Goal: Information Seeking & Learning: Learn about a topic

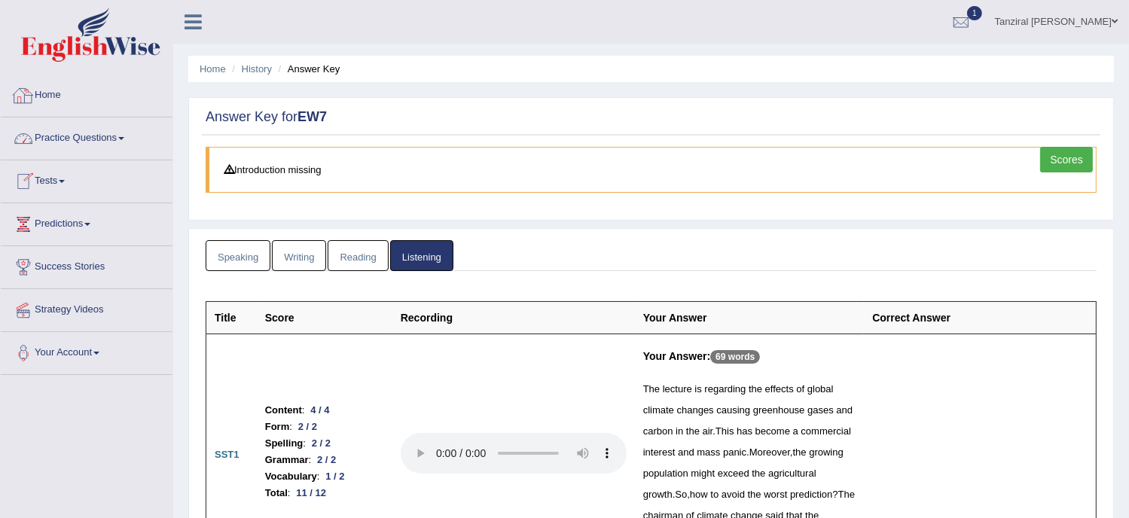
click at [55, 96] on link "Home" at bounding box center [87, 94] width 172 height 38
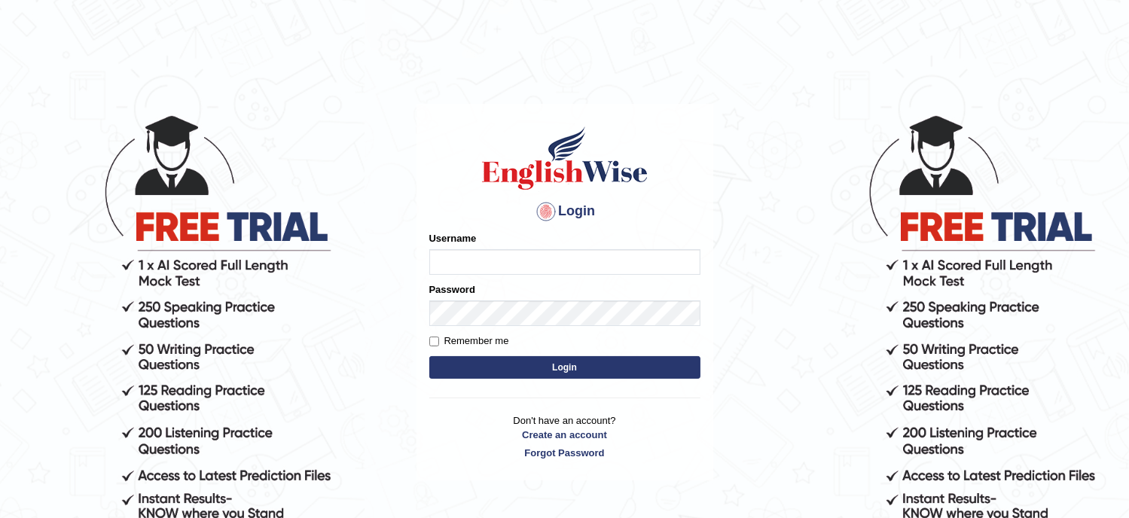
type input "Tanziral"
click at [562, 363] on button "Login" at bounding box center [564, 367] width 271 height 23
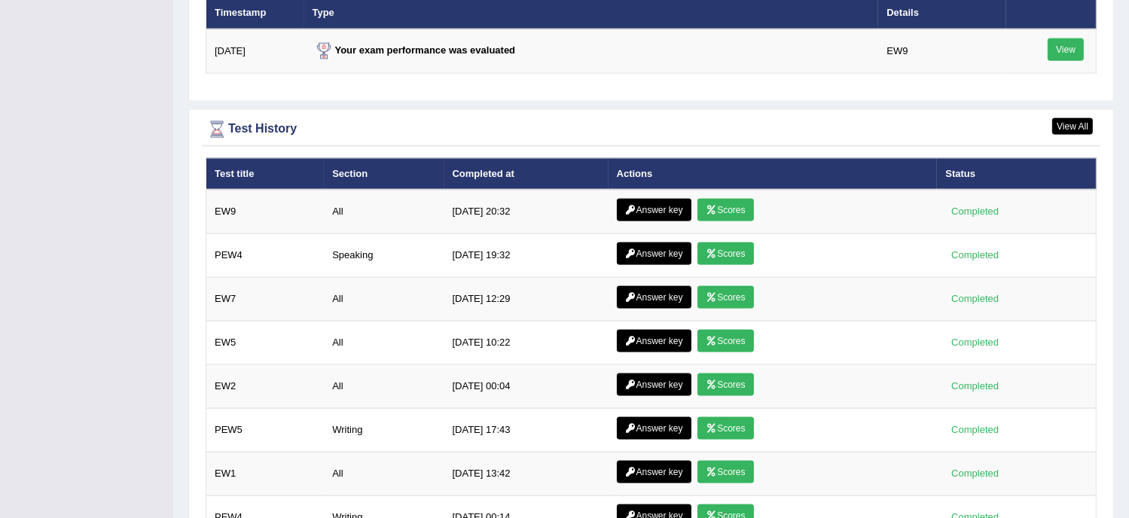
scroll to position [2004, 0]
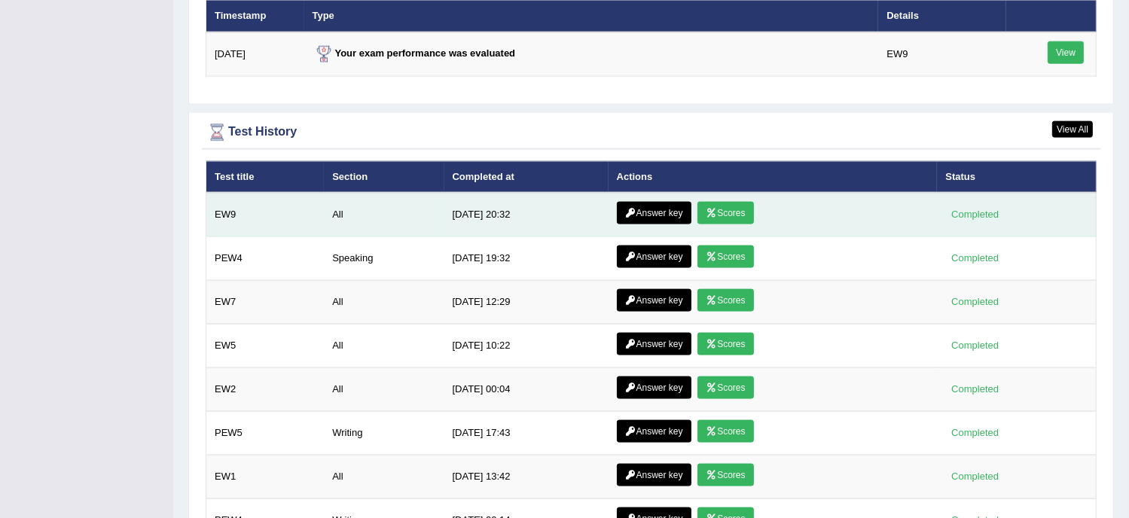
click at [654, 209] on link "Answer key" at bounding box center [654, 213] width 75 height 23
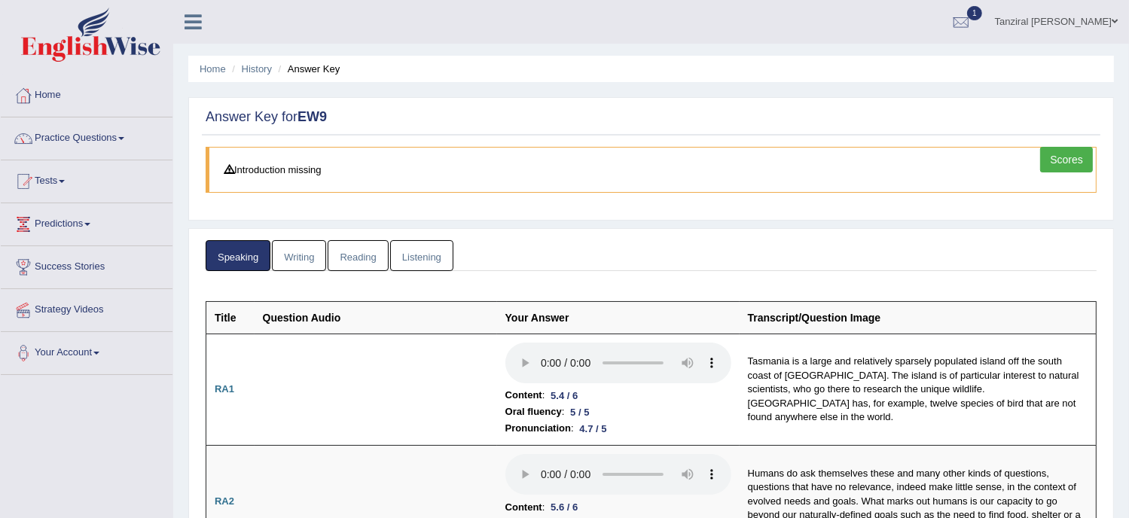
click at [304, 261] on link "Writing" at bounding box center [299, 255] width 54 height 31
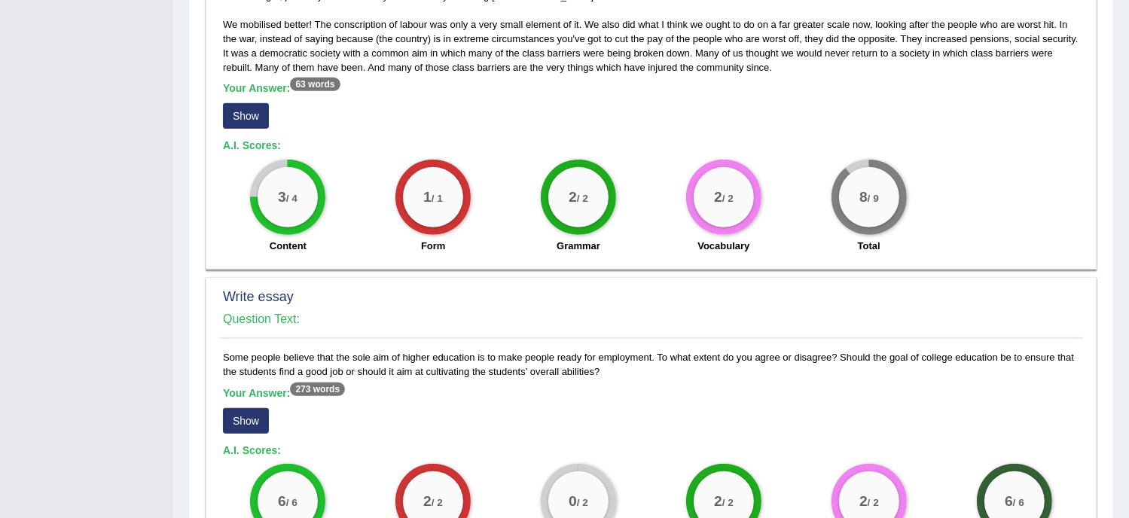
scroll to position [1097, 0]
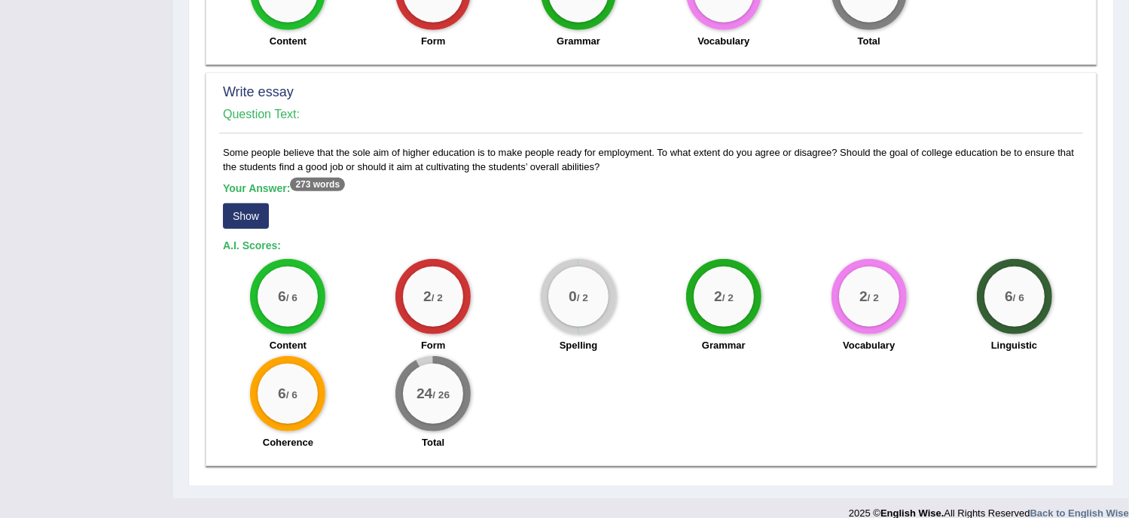
click at [243, 203] on button "Show" at bounding box center [246, 216] width 46 height 26
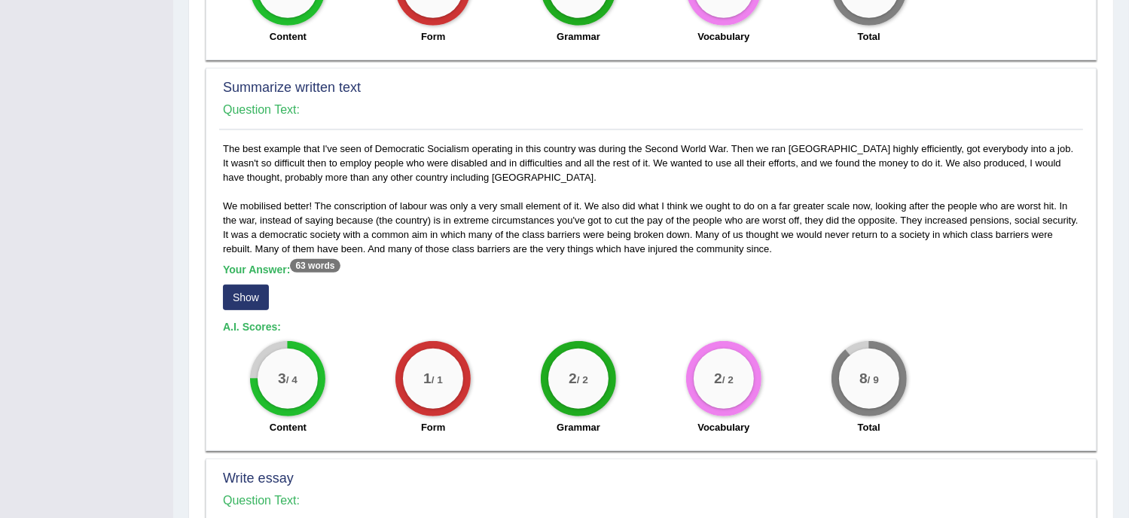
scroll to position [714, 0]
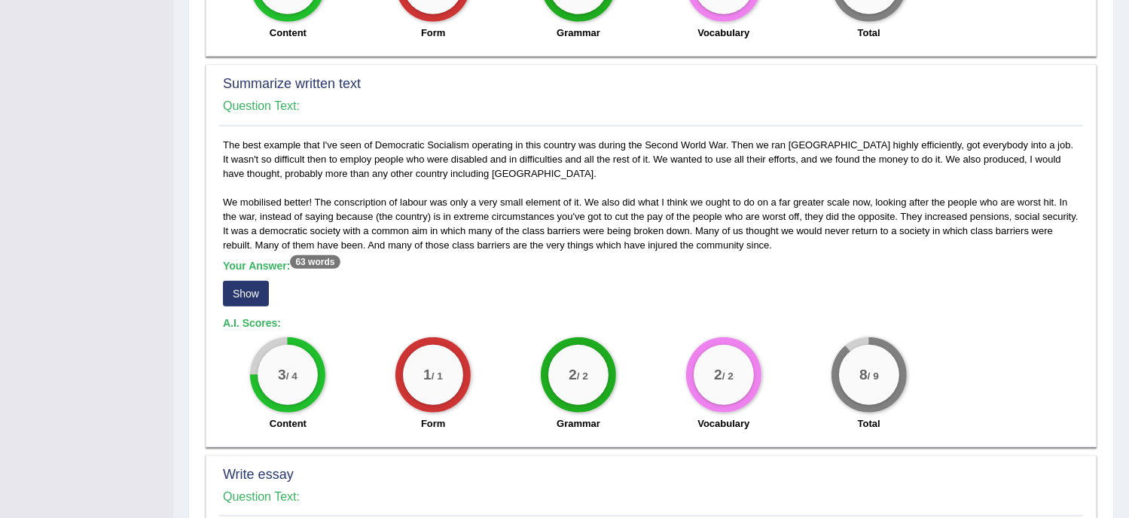
click at [255, 281] on button "Show" at bounding box center [246, 294] width 46 height 26
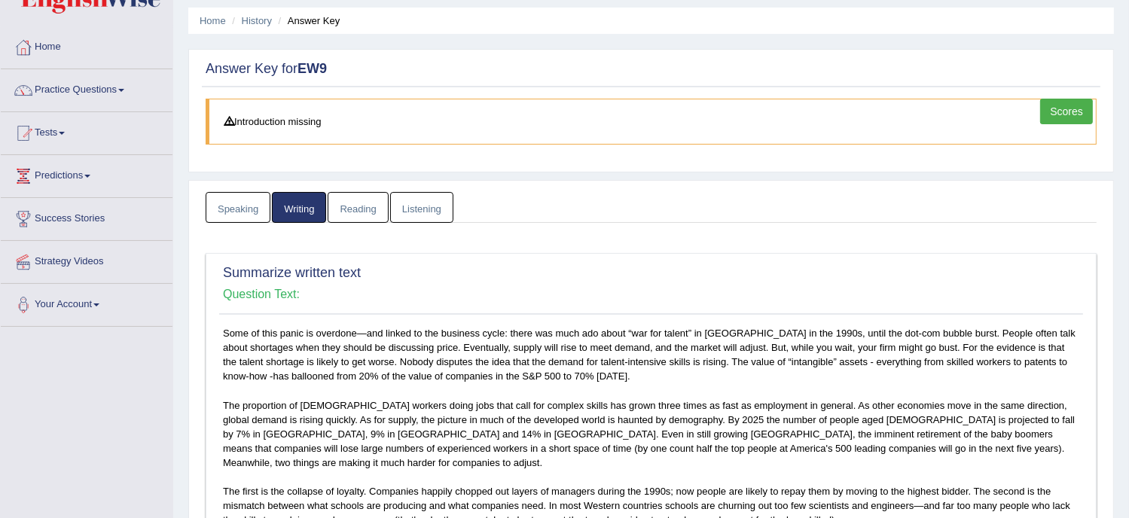
scroll to position [47, 0]
click at [244, 209] on link "Speaking" at bounding box center [238, 208] width 65 height 31
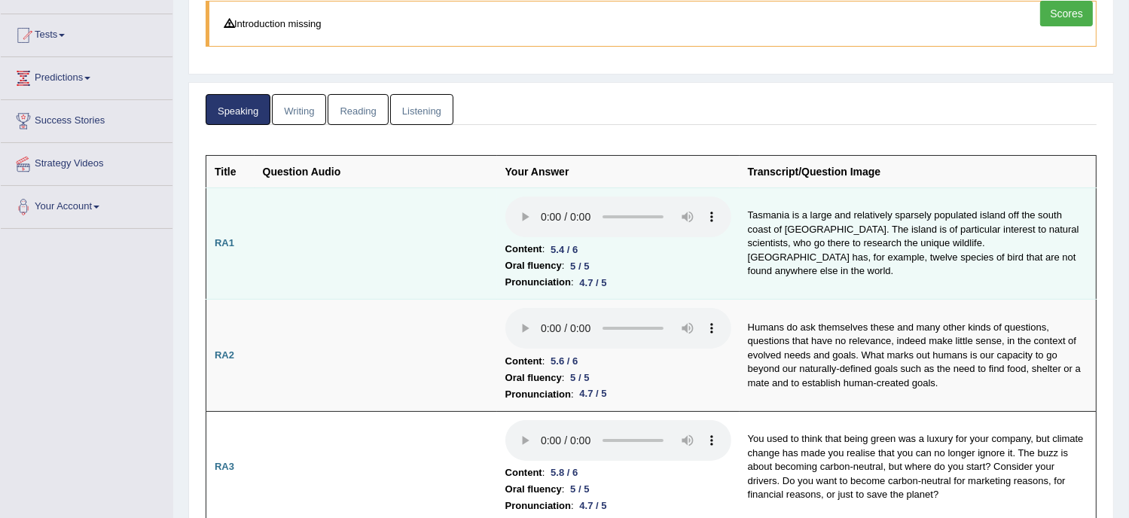
scroll to position [145, 0]
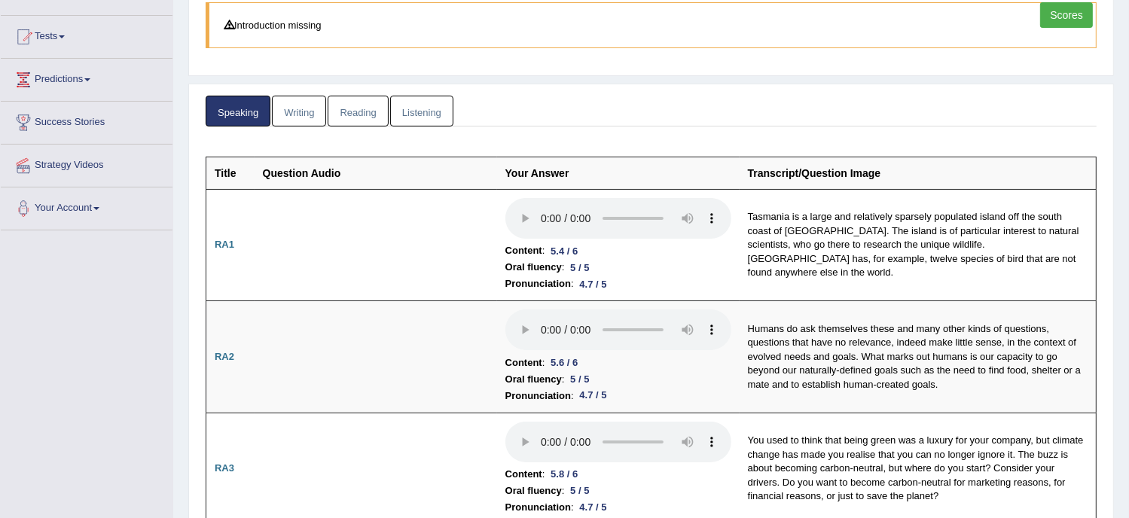
click at [342, 106] on link "Reading" at bounding box center [358, 111] width 60 height 31
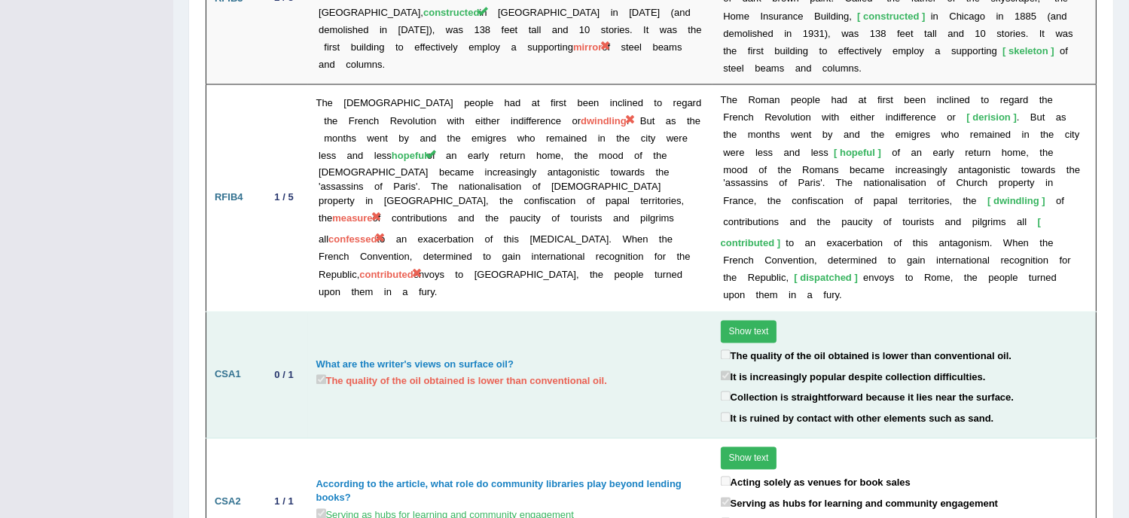
scroll to position [2649, 0]
click at [756, 321] on button "Show text" at bounding box center [749, 332] width 56 height 23
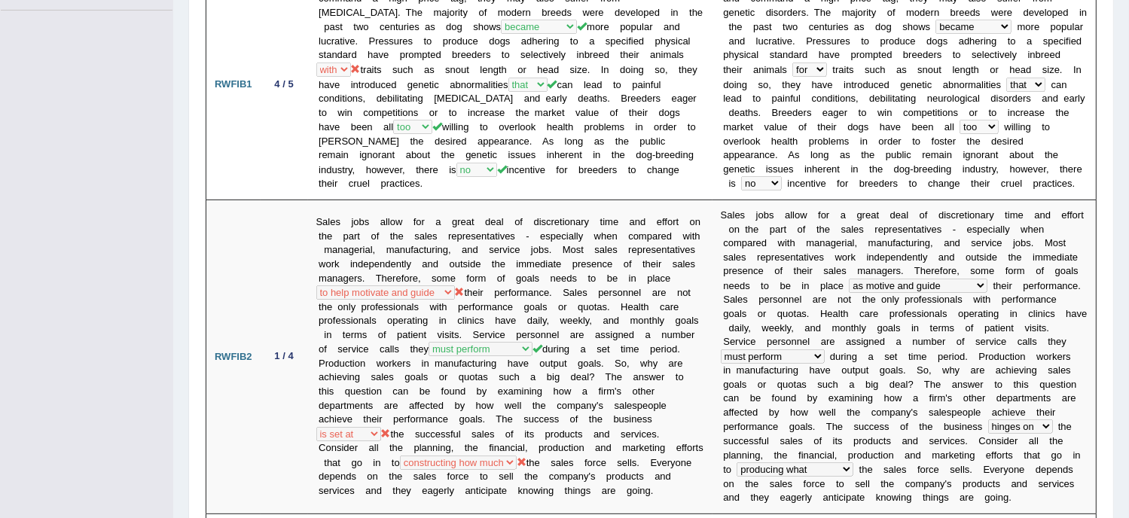
scroll to position [0, 0]
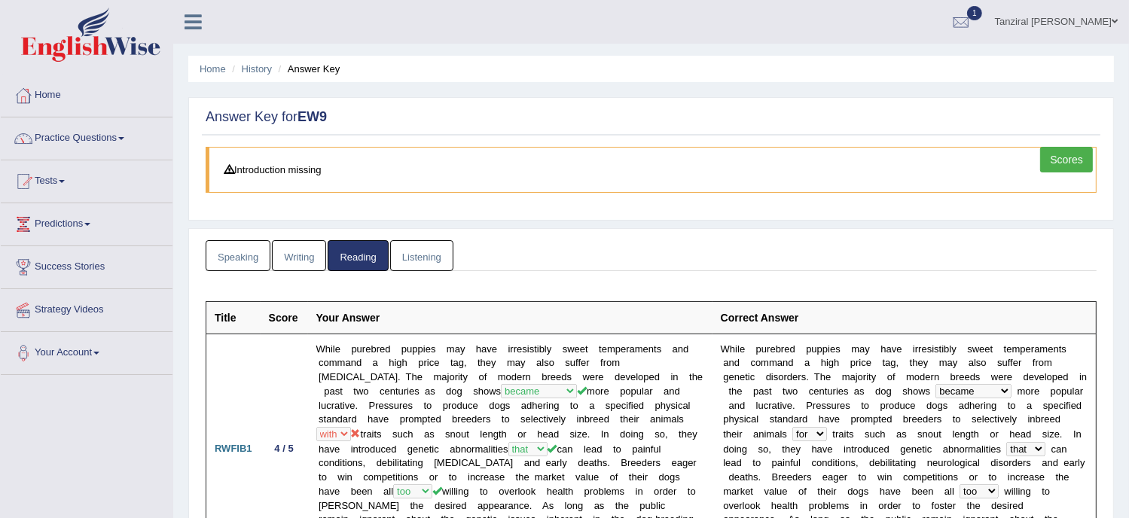
click at [440, 253] on link "Listening" at bounding box center [421, 255] width 63 height 31
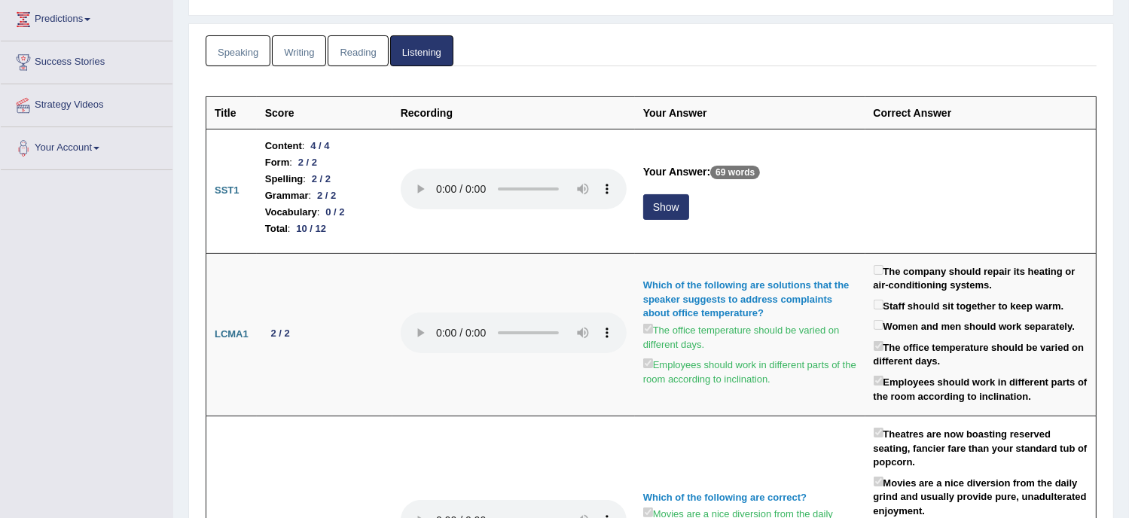
scroll to position [209, 0]
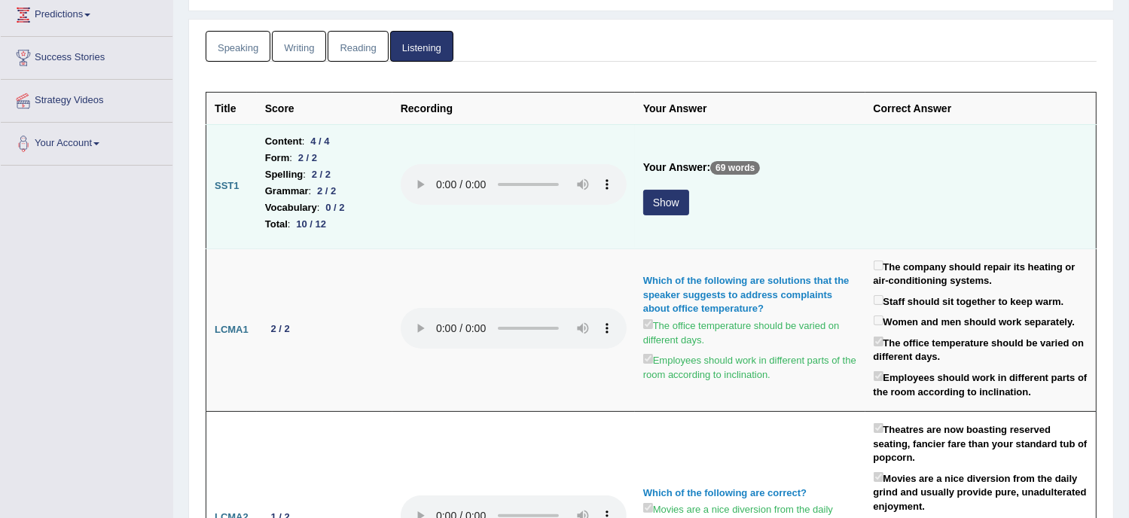
click at [664, 201] on button "Show" at bounding box center [666, 203] width 46 height 26
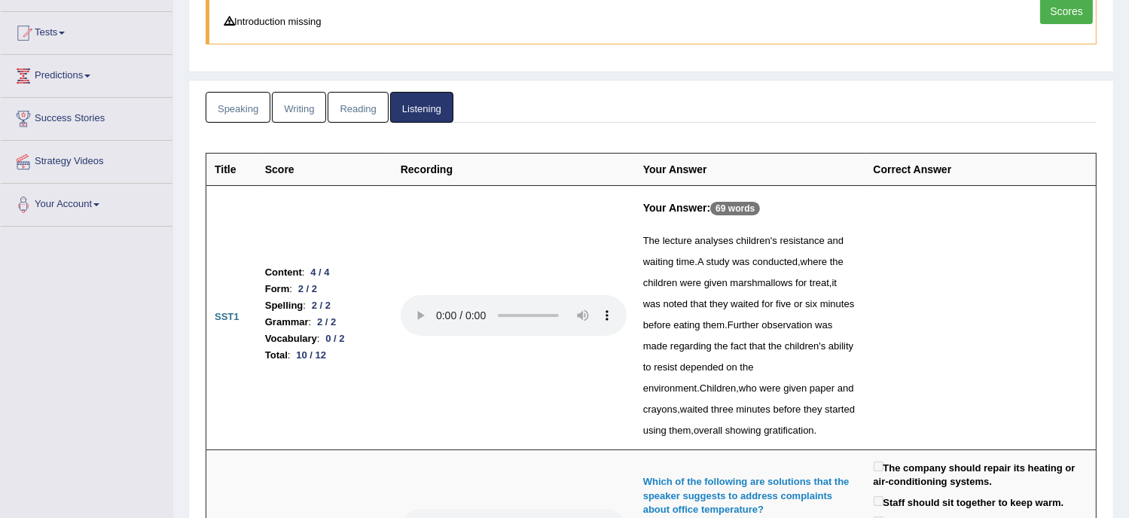
scroll to position [0, 0]
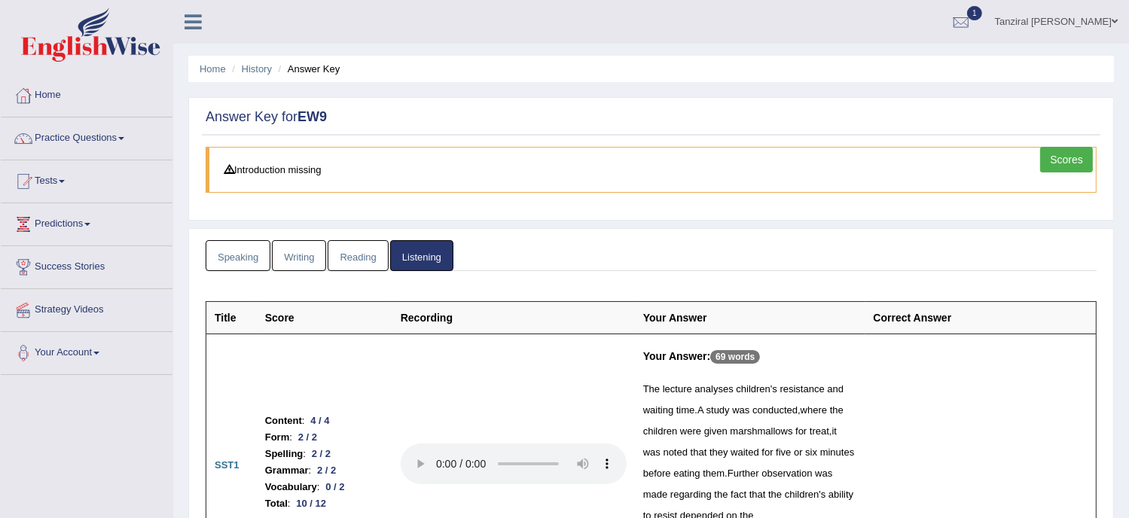
click at [226, 264] on link "Speaking" at bounding box center [238, 255] width 65 height 31
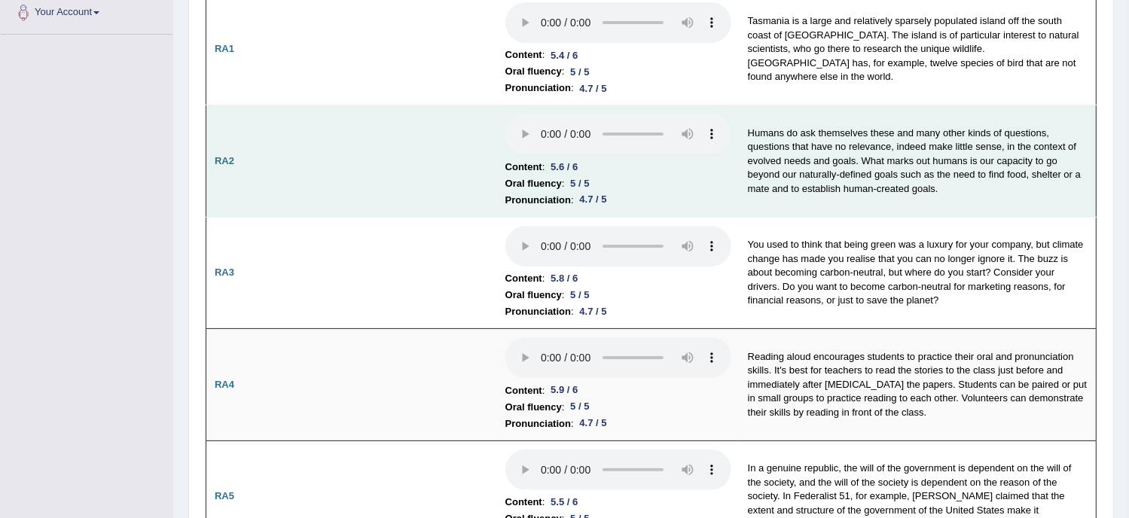
scroll to position [342, 0]
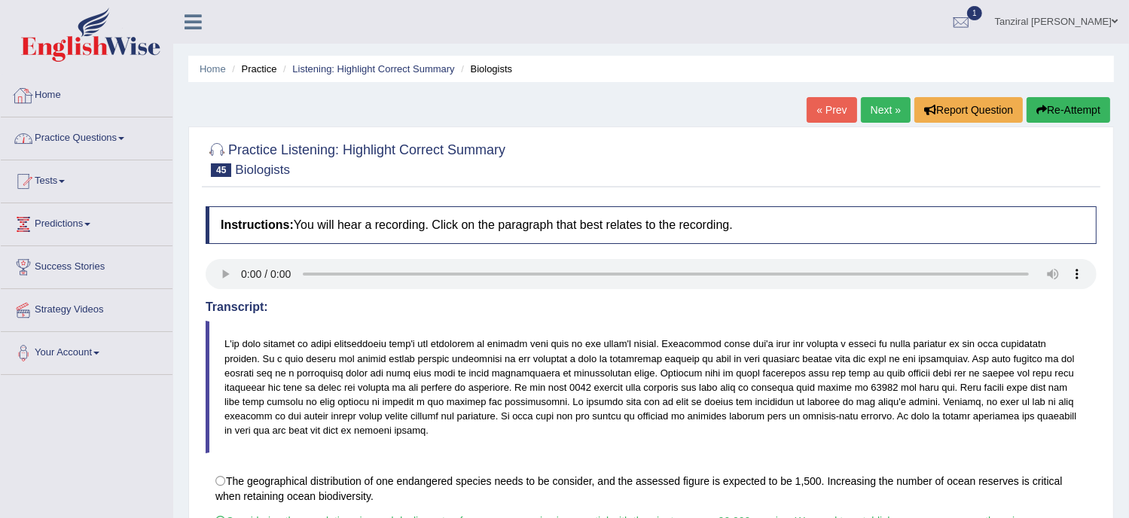
click at [60, 96] on link "Home" at bounding box center [87, 94] width 172 height 38
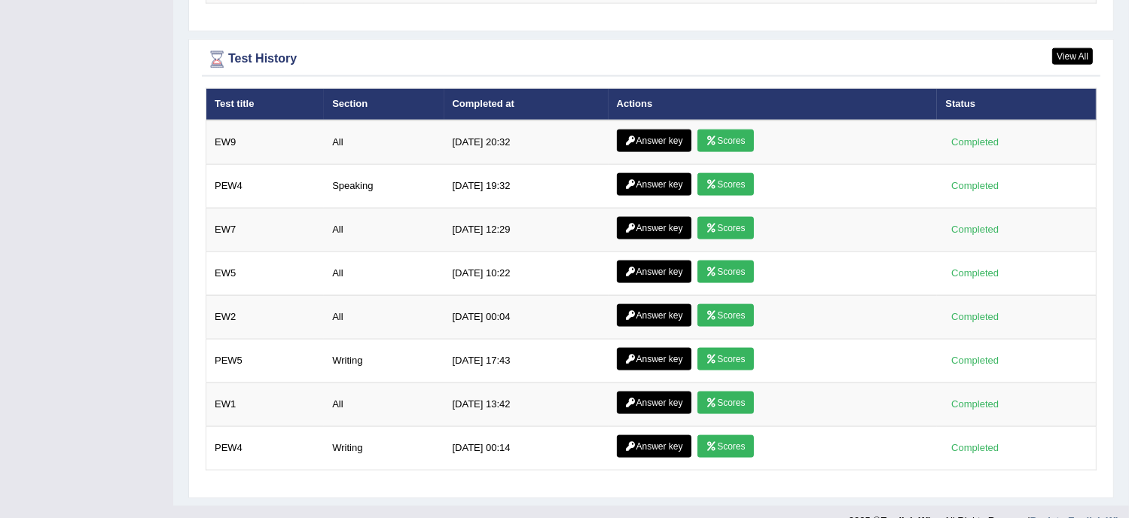
scroll to position [1974, 0]
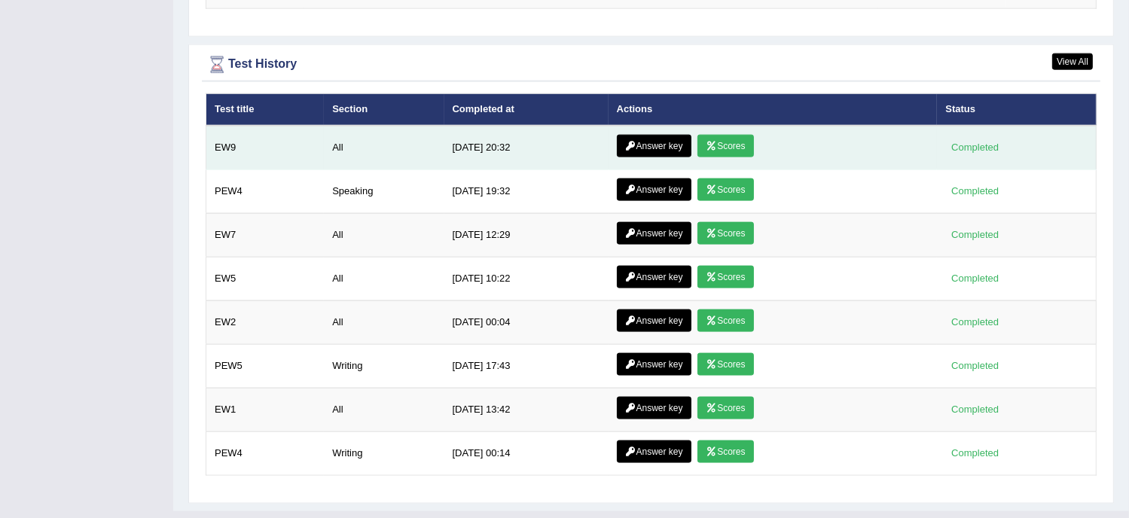
click at [637, 141] on link "Answer key" at bounding box center [654, 146] width 75 height 23
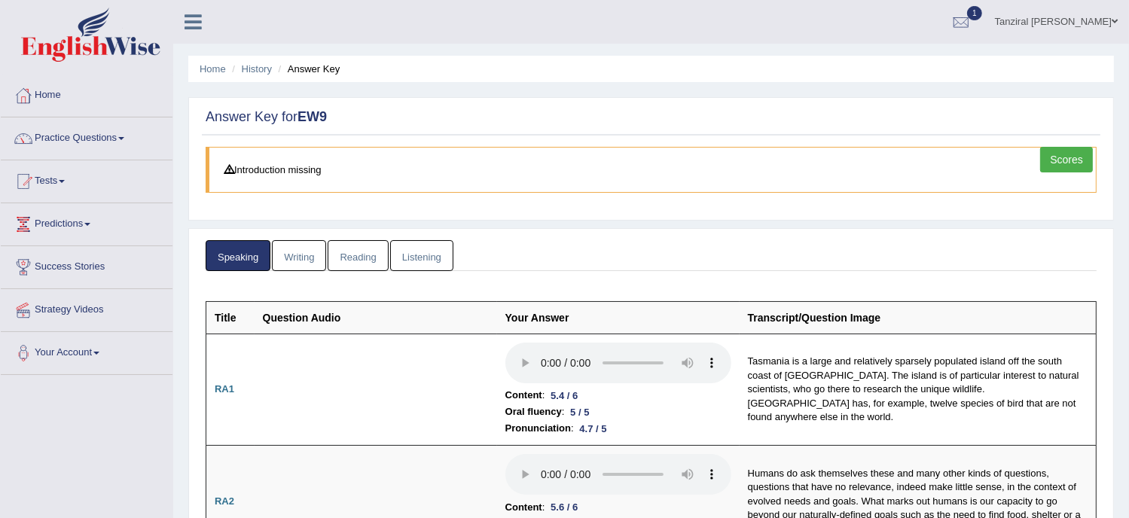
click at [300, 255] on link "Writing" at bounding box center [299, 255] width 54 height 31
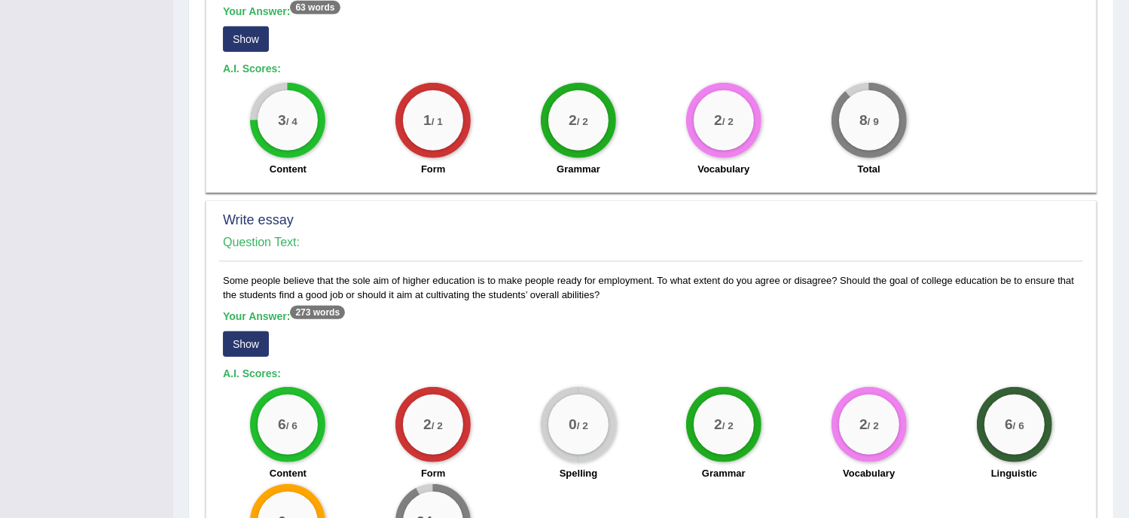
scroll to position [1097, 0]
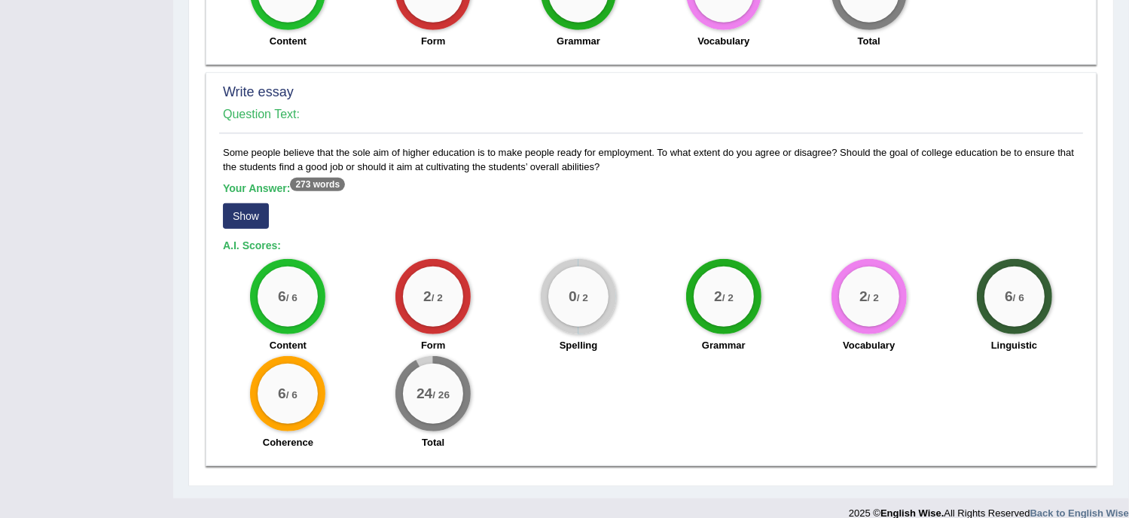
click at [261, 203] on button "Show" at bounding box center [246, 216] width 46 height 26
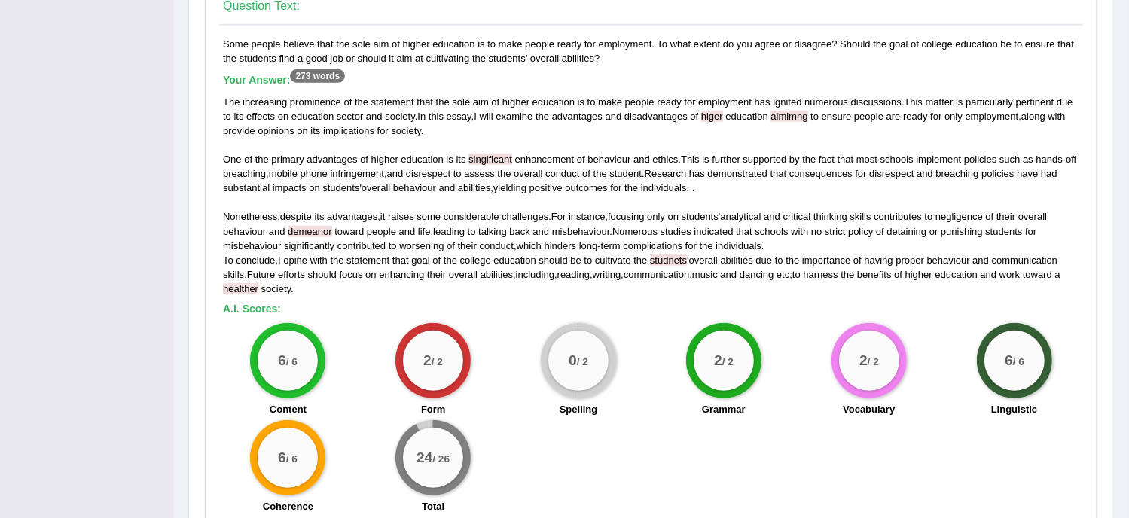
scroll to position [1205, 0]
